Goal: Task Accomplishment & Management: Complete application form

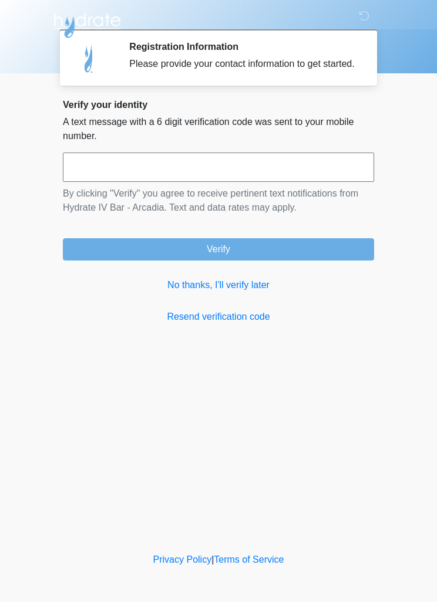
click at [253, 292] on link "No thanks, I'll verify later" at bounding box center [218, 285] width 311 height 14
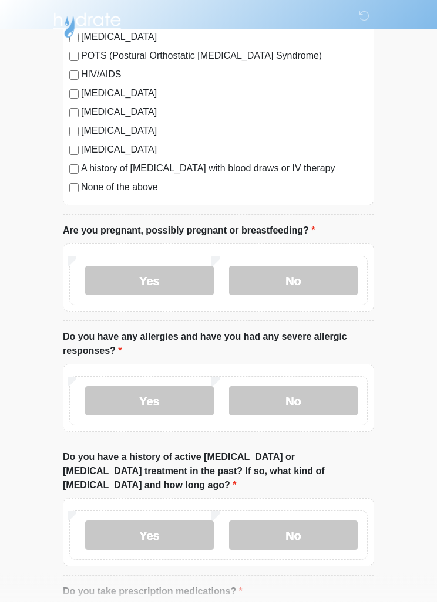
scroll to position [326, 0]
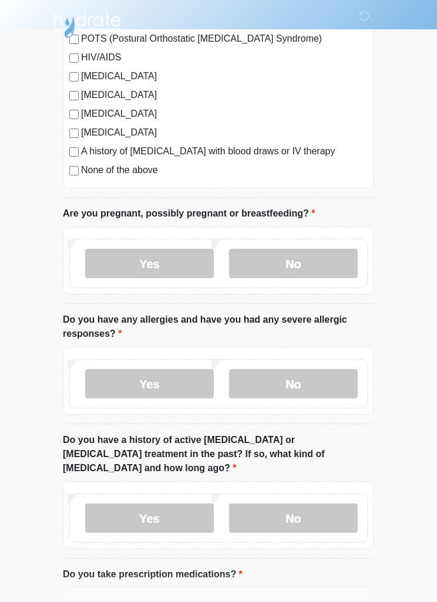
click at [269, 266] on label "No" at bounding box center [293, 263] width 129 height 29
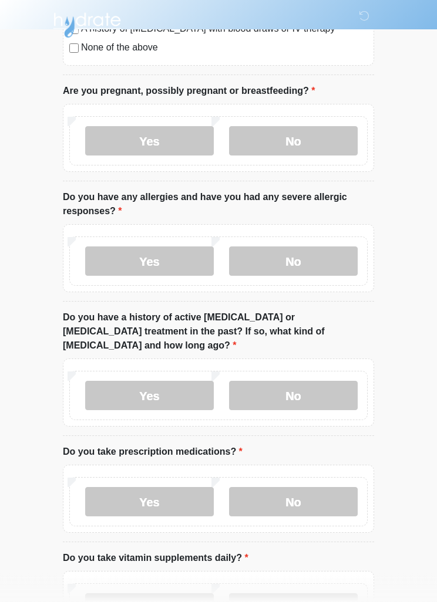
scroll to position [453, 0]
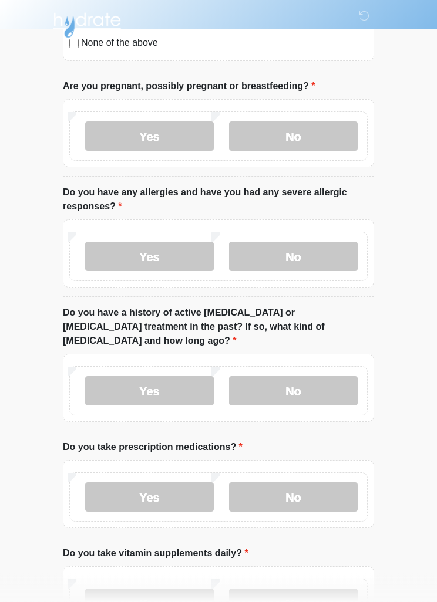
click at [291, 242] on label "No" at bounding box center [293, 256] width 129 height 29
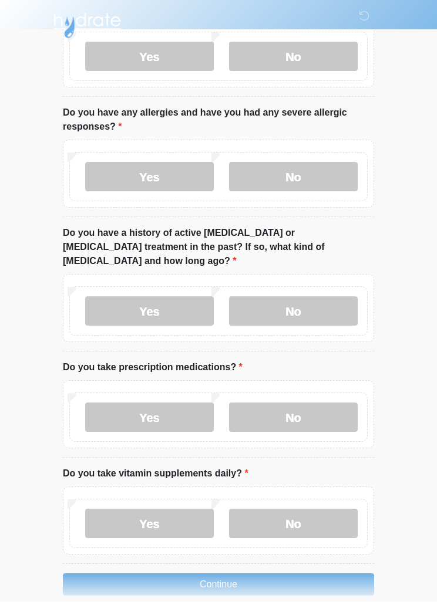
scroll to position [536, 0]
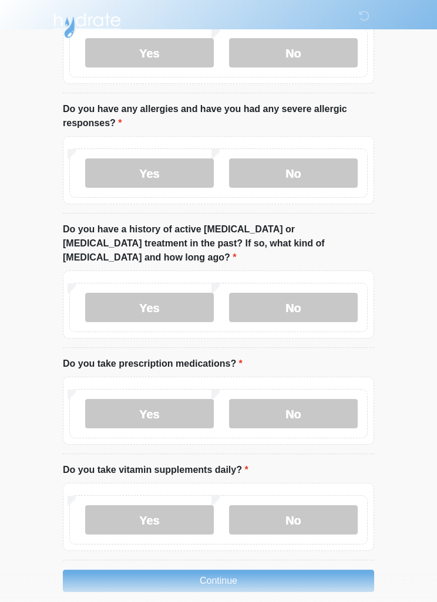
click at [275, 293] on label "No" at bounding box center [293, 307] width 129 height 29
click at [275, 399] on label "No" at bounding box center [293, 413] width 129 height 29
click at [139, 506] on label "Yes" at bounding box center [149, 519] width 129 height 29
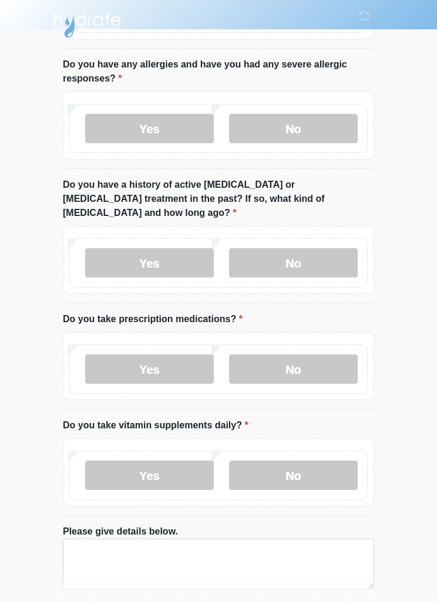
scroll to position [619, 0]
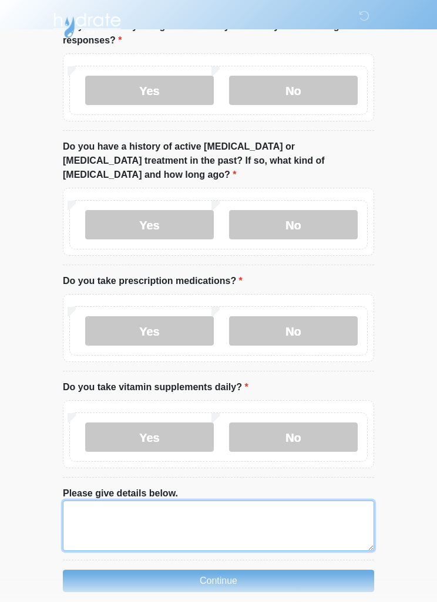
click at [124, 510] on textarea "Please give details below." at bounding box center [218, 526] width 311 height 50
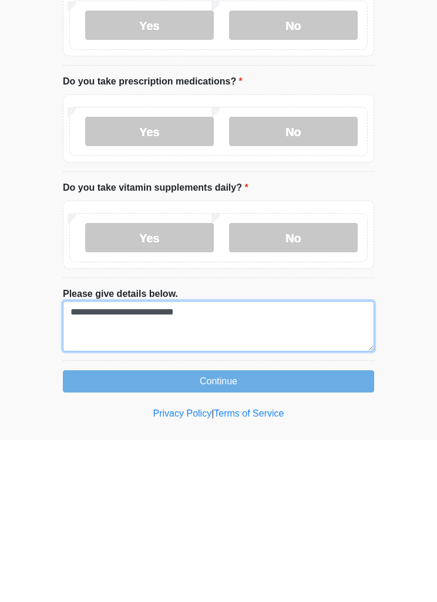
type textarea "**********"
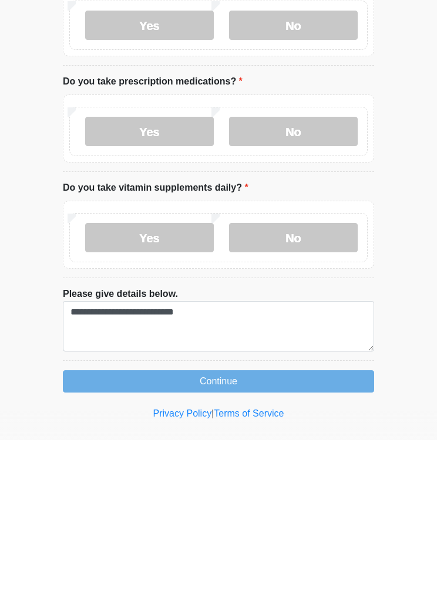
click at [319, 532] on button "Continue" at bounding box center [218, 543] width 311 height 22
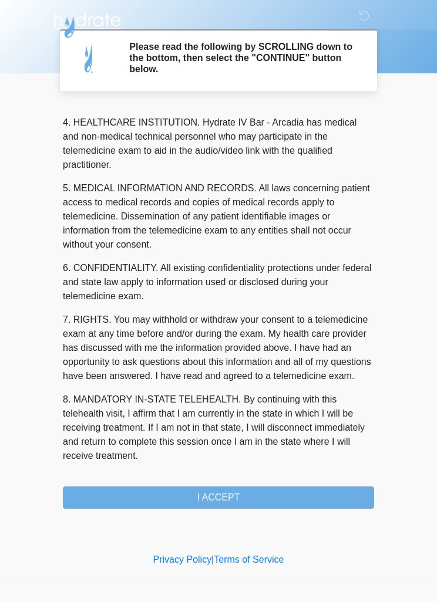
scroll to position [313, 0]
click at [291, 498] on button "I ACCEPT" at bounding box center [218, 498] width 311 height 22
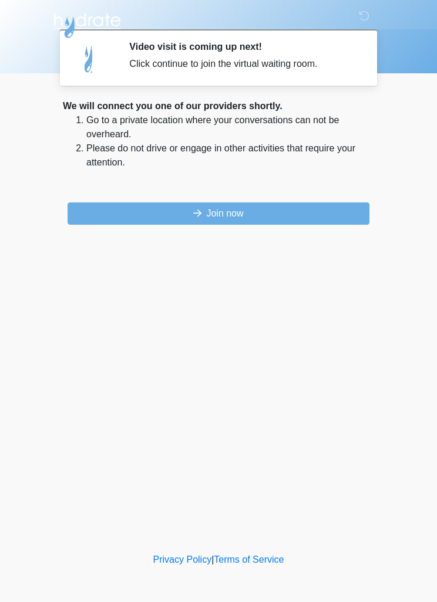
click at [295, 213] on button "Join now" at bounding box center [219, 214] width 302 height 22
